Goal: Information Seeking & Learning: Learn about a topic

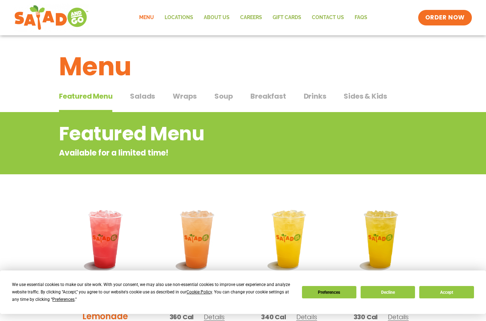
scroll to position [13, 0]
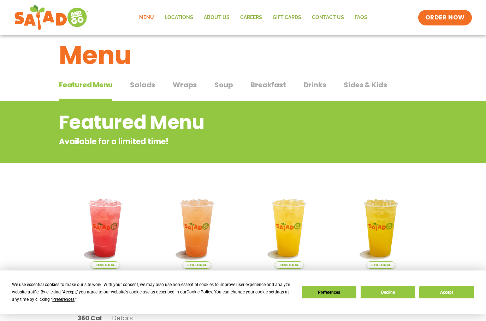
click at [145, 92] on button "Salads Salads" at bounding box center [142, 90] width 25 height 22
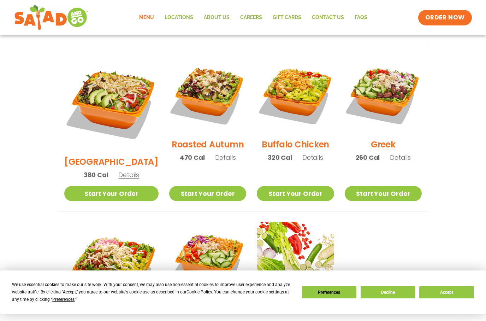
scroll to position [331, 0]
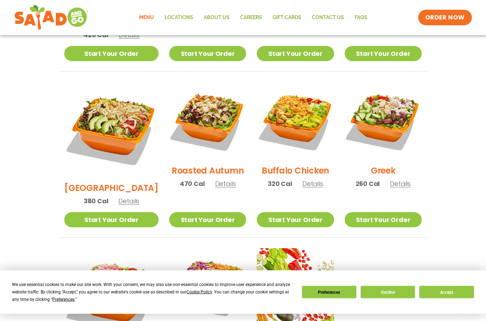
click at [191, 212] on link "Start Your Order" at bounding box center [207, 219] width 77 height 15
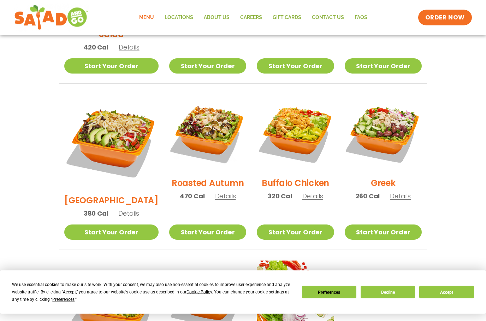
scroll to position [319, 0]
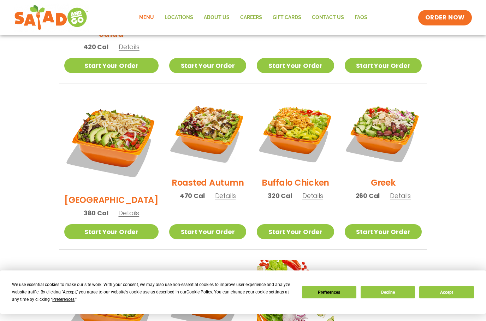
click at [217, 191] on span "Details" at bounding box center [225, 195] width 21 height 9
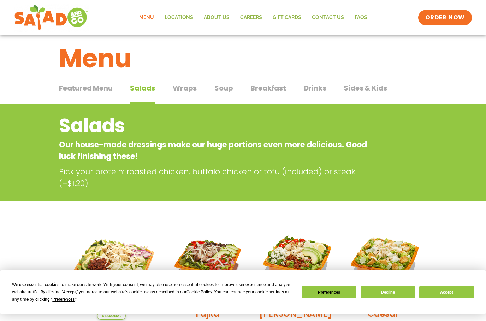
scroll to position [0, 0]
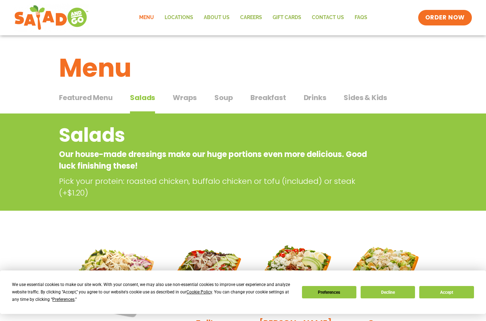
click at [270, 97] on span "Breakfast" at bounding box center [267, 97] width 35 height 11
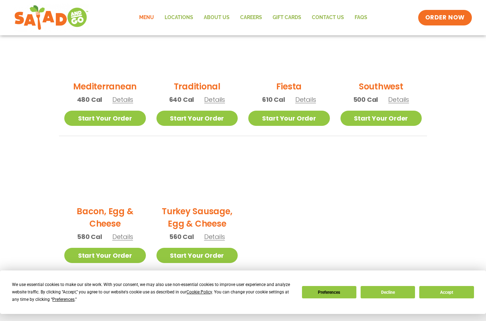
scroll to position [201, 0]
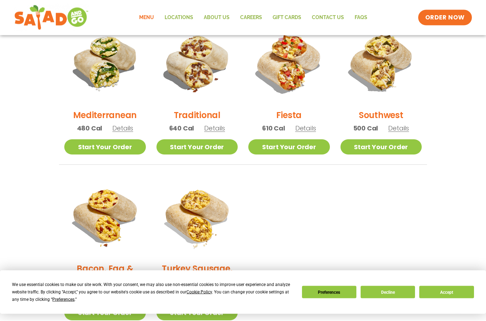
click at [404, 129] on span "Details" at bounding box center [398, 128] width 21 height 9
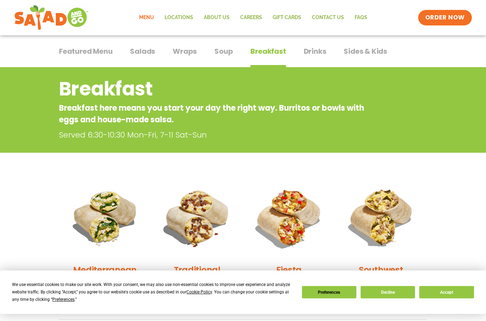
scroll to position [46, 0]
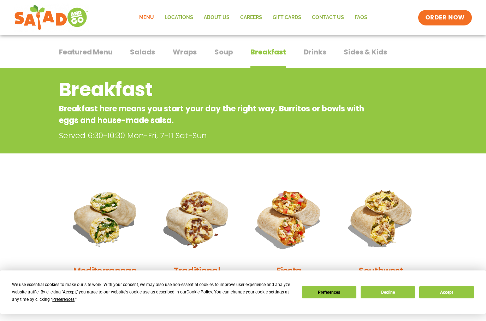
click at [225, 53] on span "Soup" at bounding box center [223, 52] width 18 height 11
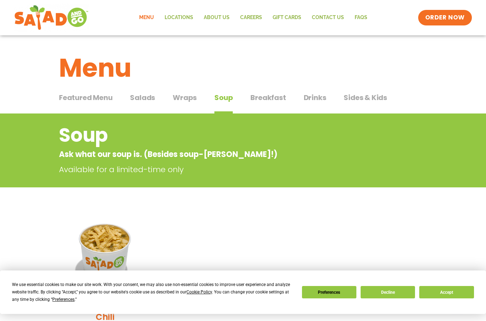
click at [186, 102] on span "Wraps" at bounding box center [185, 97] width 24 height 11
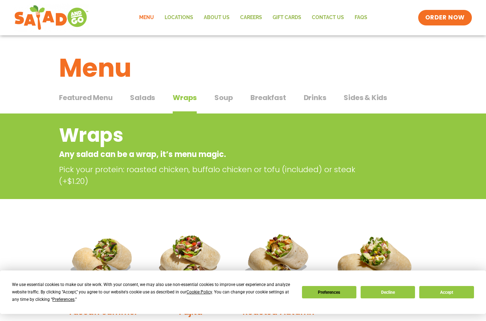
click at [137, 298] on div "We use essential cookies to make our site work. With your consent, we may also …" at bounding box center [152, 292] width 281 height 22
click at [112, 302] on div "We use essential cookies to make our site work. With your consent, we may also …" at bounding box center [152, 292] width 281 height 22
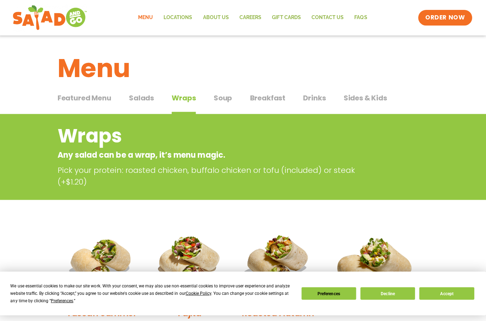
click at [265, 105] on button "Breakfast Breakfast" at bounding box center [267, 103] width 35 height 22
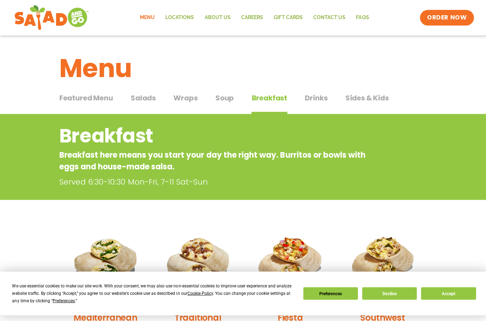
click at [310, 99] on span "Drinks" at bounding box center [315, 97] width 23 height 11
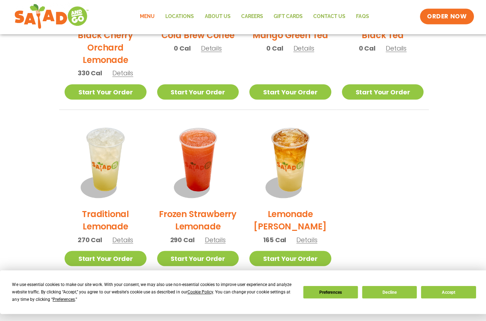
scroll to position [450, 0]
